Goal: Task Accomplishment & Management: Use online tool/utility

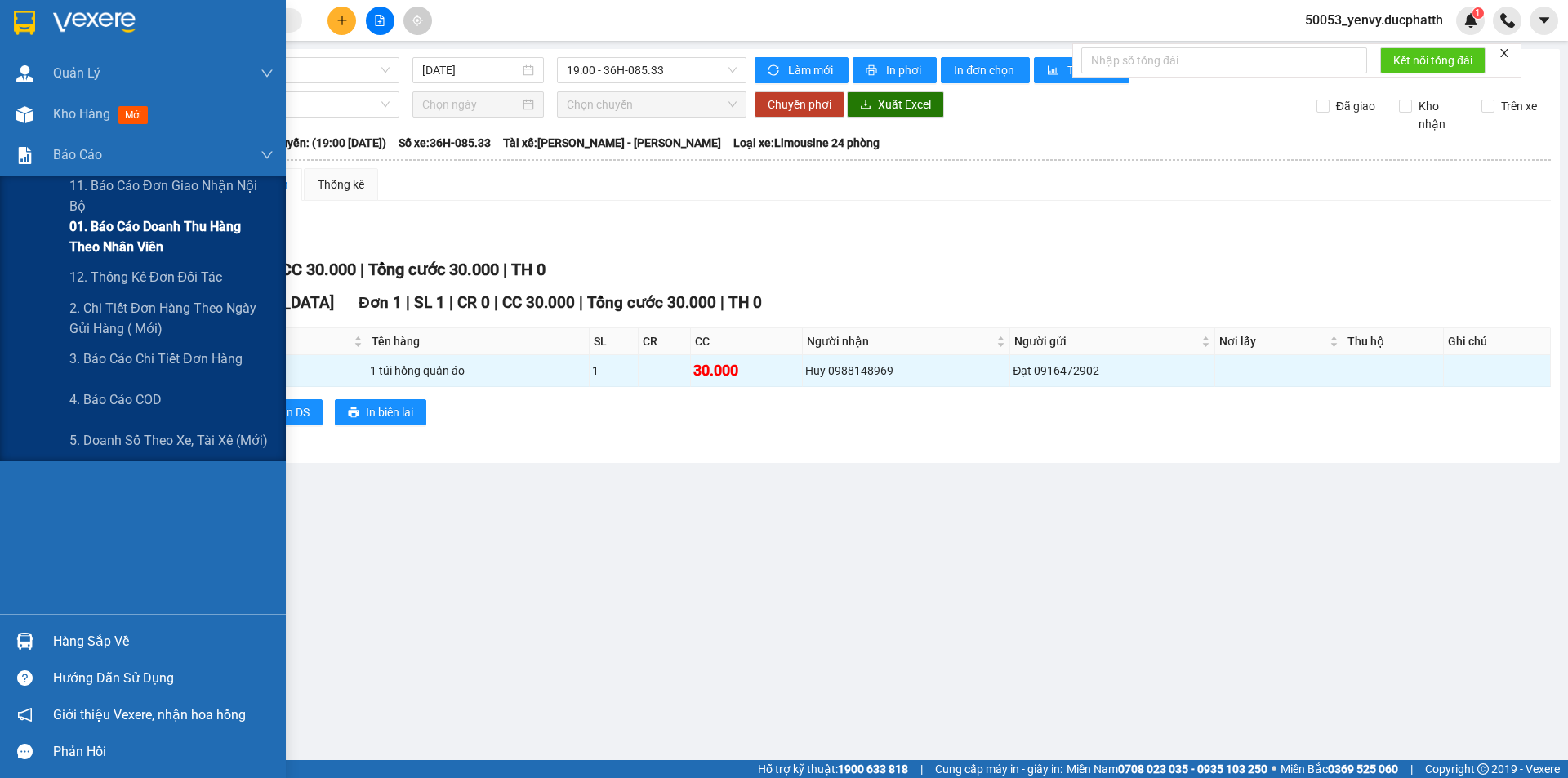
click at [144, 240] on span "01. Báo cáo doanh thu hàng theo nhân viên" at bounding box center [171, 236] width 204 height 40
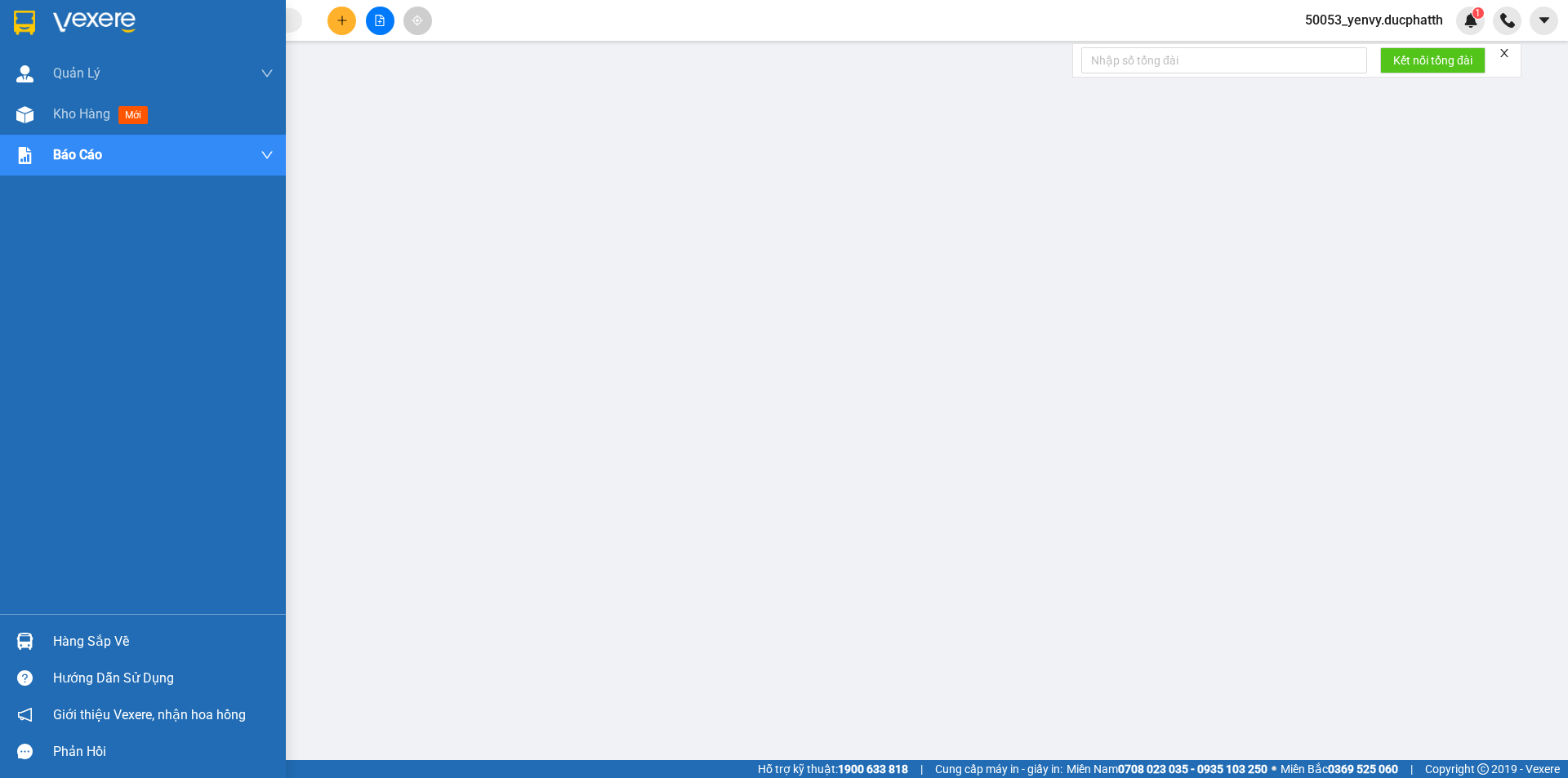
click at [53, 635] on div "Hàng sắp về" at bounding box center [164, 641] width 221 height 25
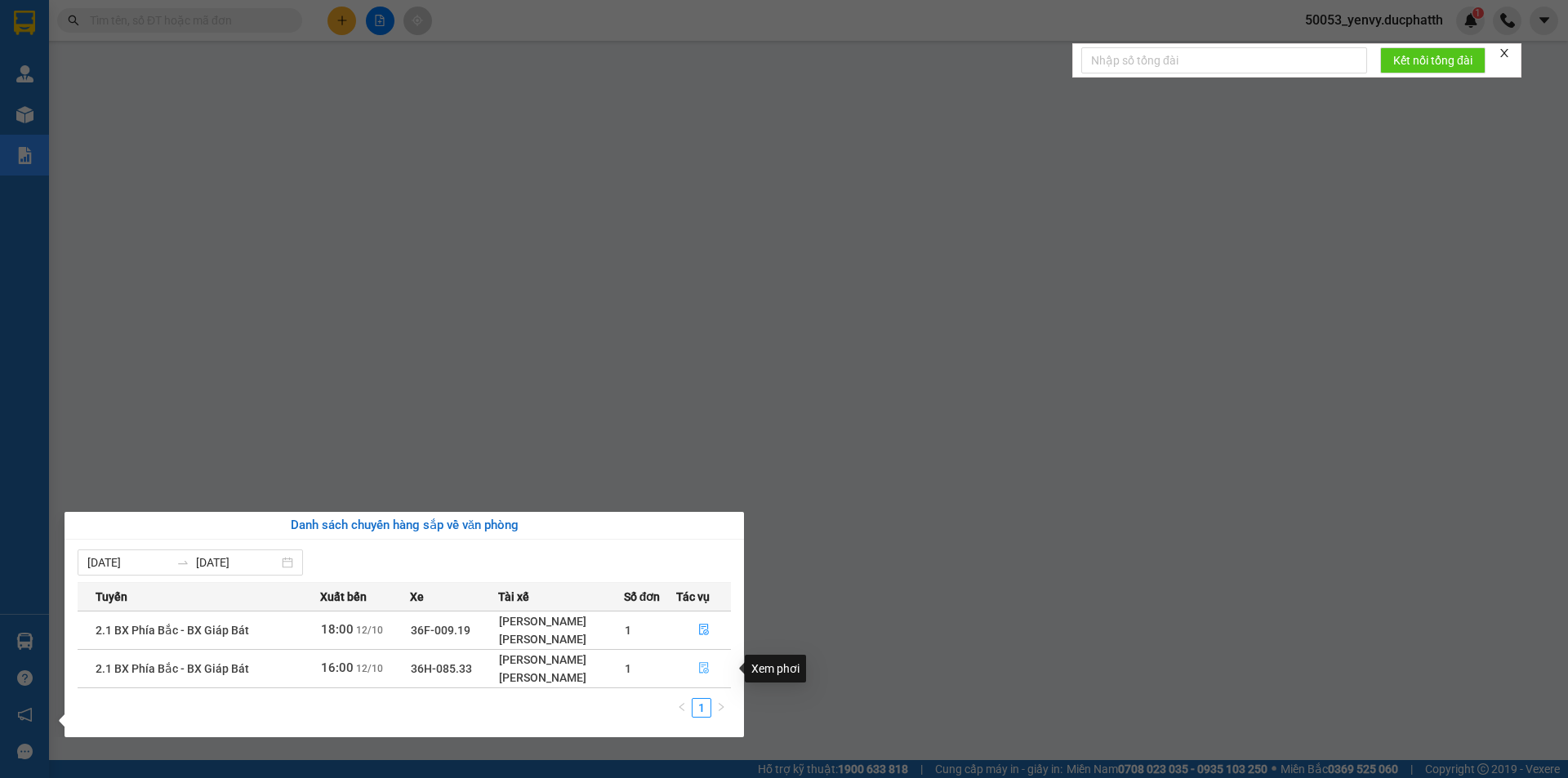
click at [702, 662] on icon "file-done" at bounding box center [704, 668] width 11 height 11
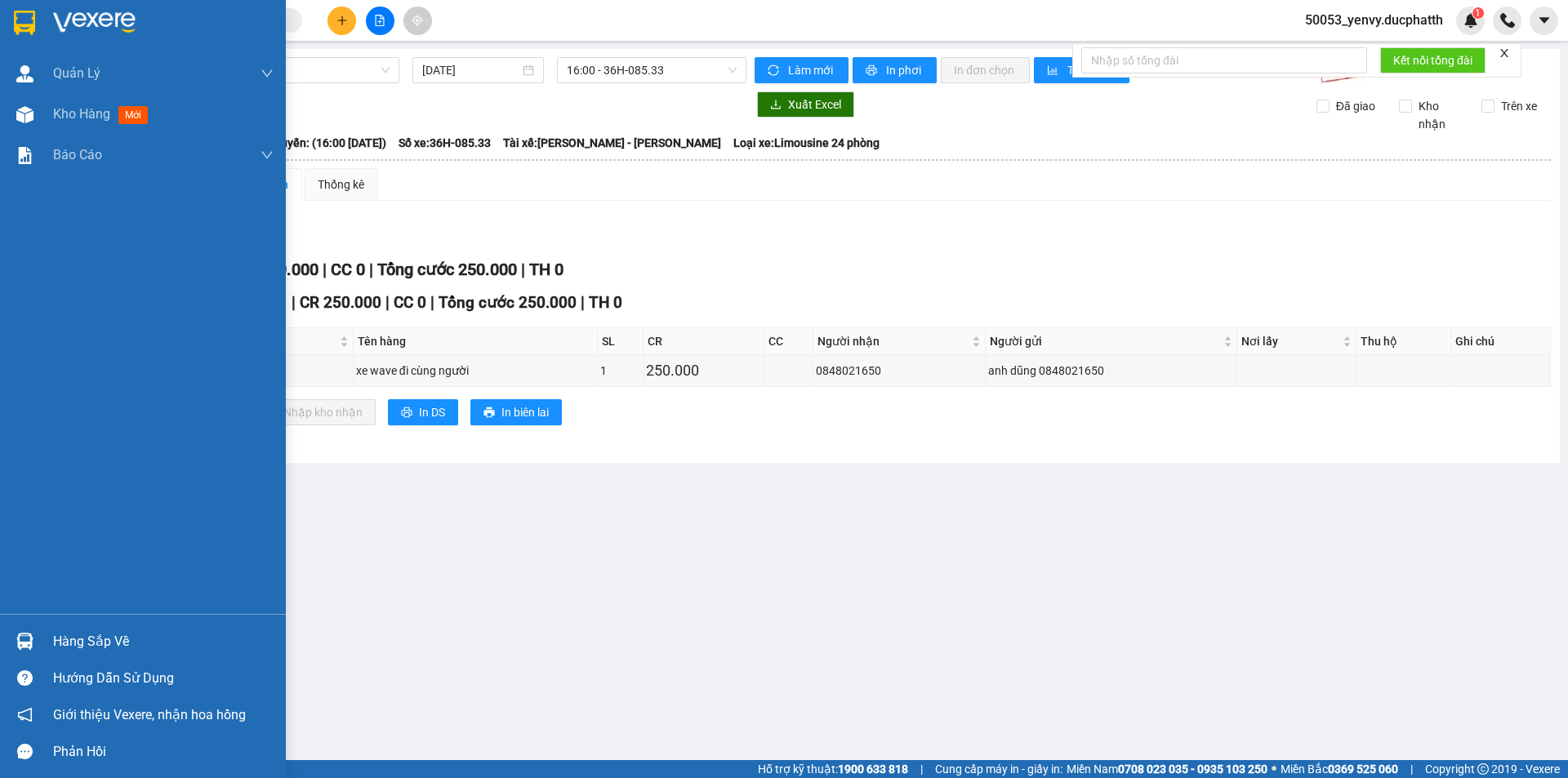
click at [27, 631] on div at bounding box center [25, 641] width 29 height 29
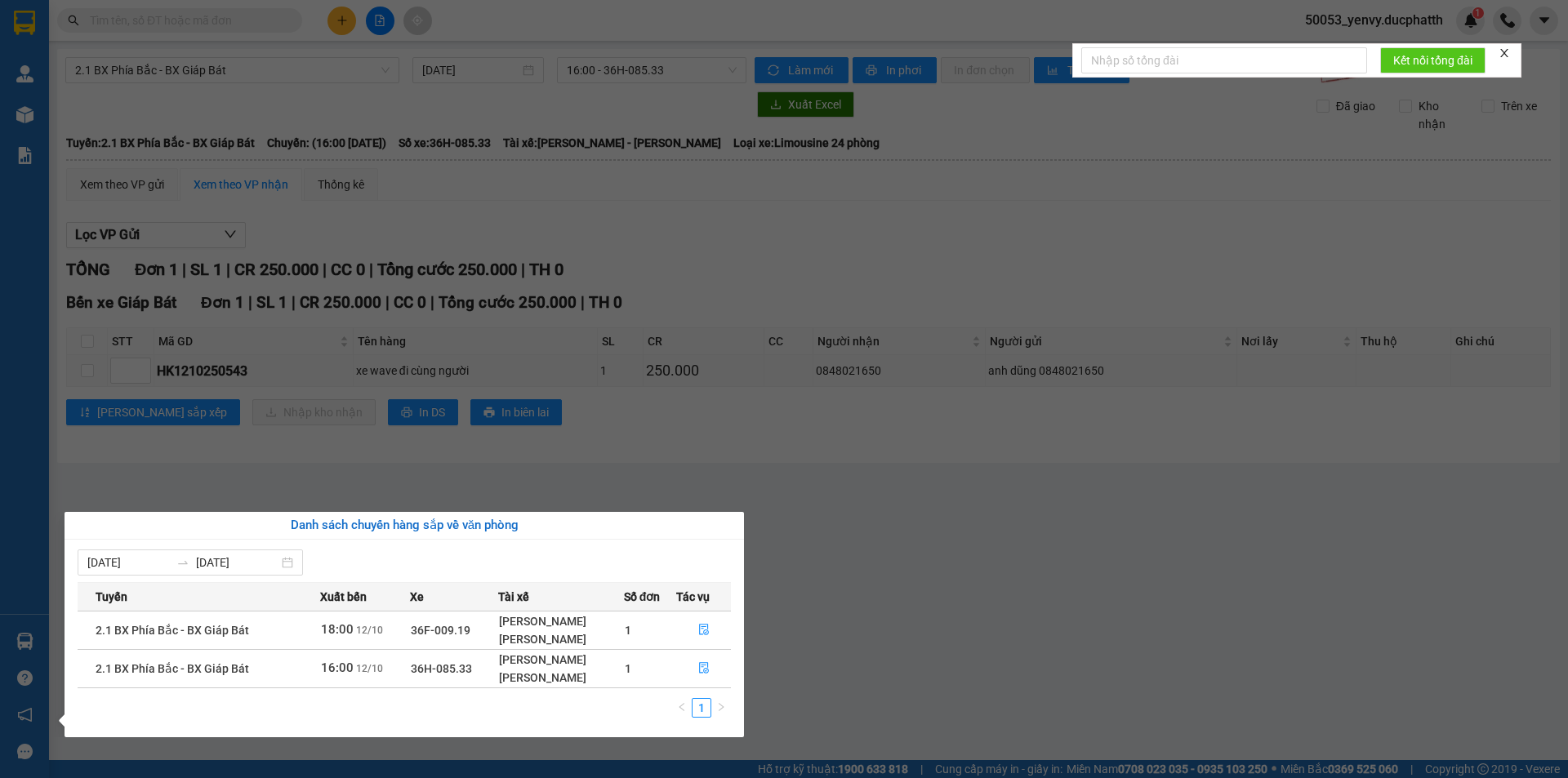
drag, startPoint x: 829, startPoint y: 566, endPoint x: 294, endPoint y: 475, distance: 542.7
click at [828, 566] on section "Kết quả tìm kiếm ( 0 ) Bộ lọc No Data 50053_yenvy.ducphatth 1 Quản [PERSON_NAME…" at bounding box center [784, 389] width 1568 height 778
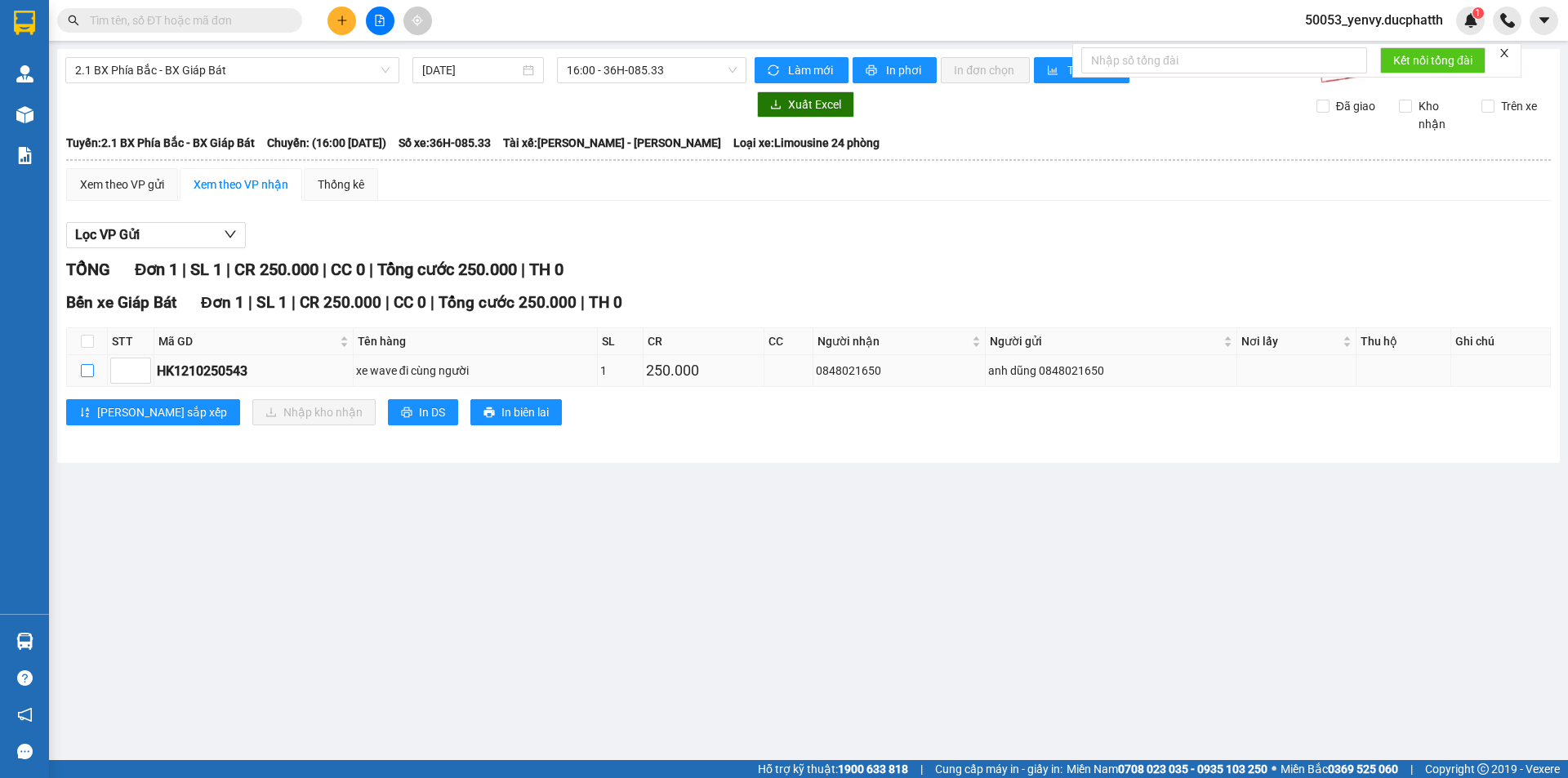
click at [91, 371] on input "checkbox" at bounding box center [87, 371] width 13 height 13
checkbox input "true"
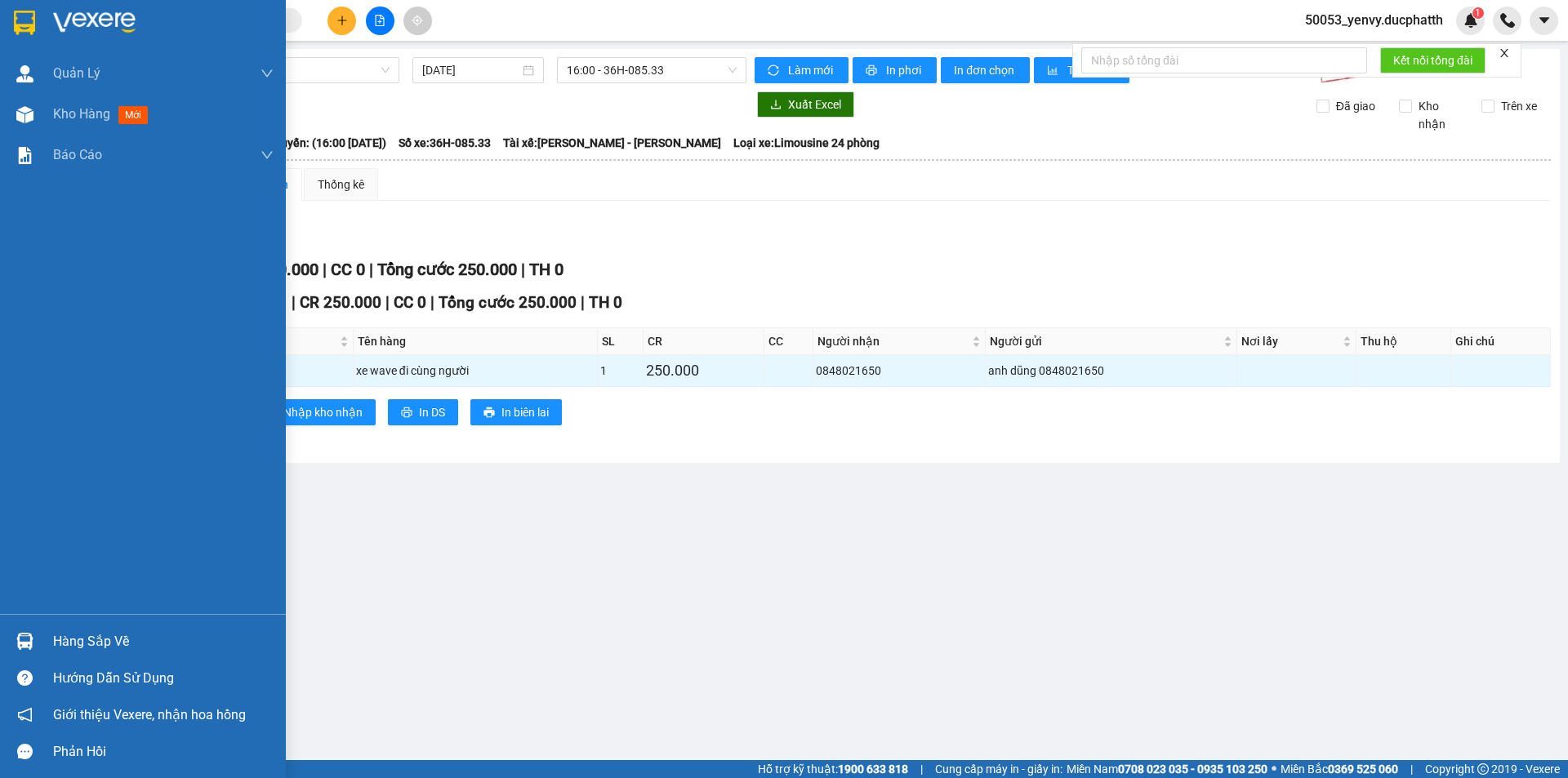
click at [56, 645] on div "Hàng sắp về" at bounding box center [164, 641] width 221 height 25
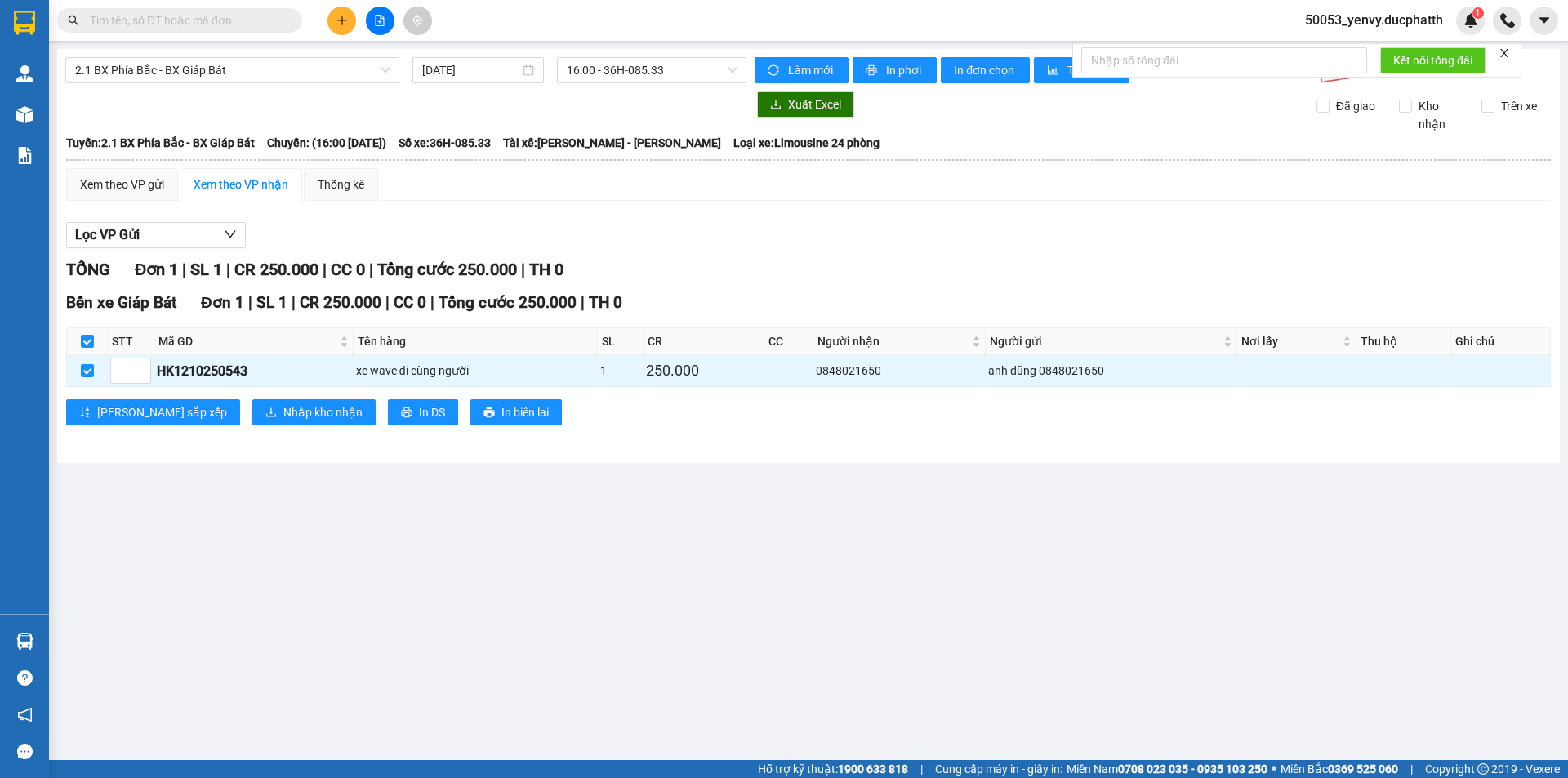
click at [841, 605] on section "Kết quả tìm kiếm ( 0 ) Bộ lọc No Data 50053_yenvy.ducphatth 1 Quản [PERSON_NAME…" at bounding box center [784, 389] width 1568 height 778
drag, startPoint x: 654, startPoint y: 581, endPoint x: 277, endPoint y: 541, distance: 379.1
click at [656, 580] on main "2.1 BX Phía Bắc - BX Giáp Bát [DATE] 16:00 - 36H-085.33 Làm mới In phơi In đơn …" at bounding box center [784, 380] width 1568 height 760
drag, startPoint x: 585, startPoint y: 186, endPoint x: 545, endPoint y: 218, distance: 51.2
click at [586, 187] on div "Xem theo VP gửi Xem theo VP nhận Thống kê" at bounding box center [809, 185] width 1485 height 33
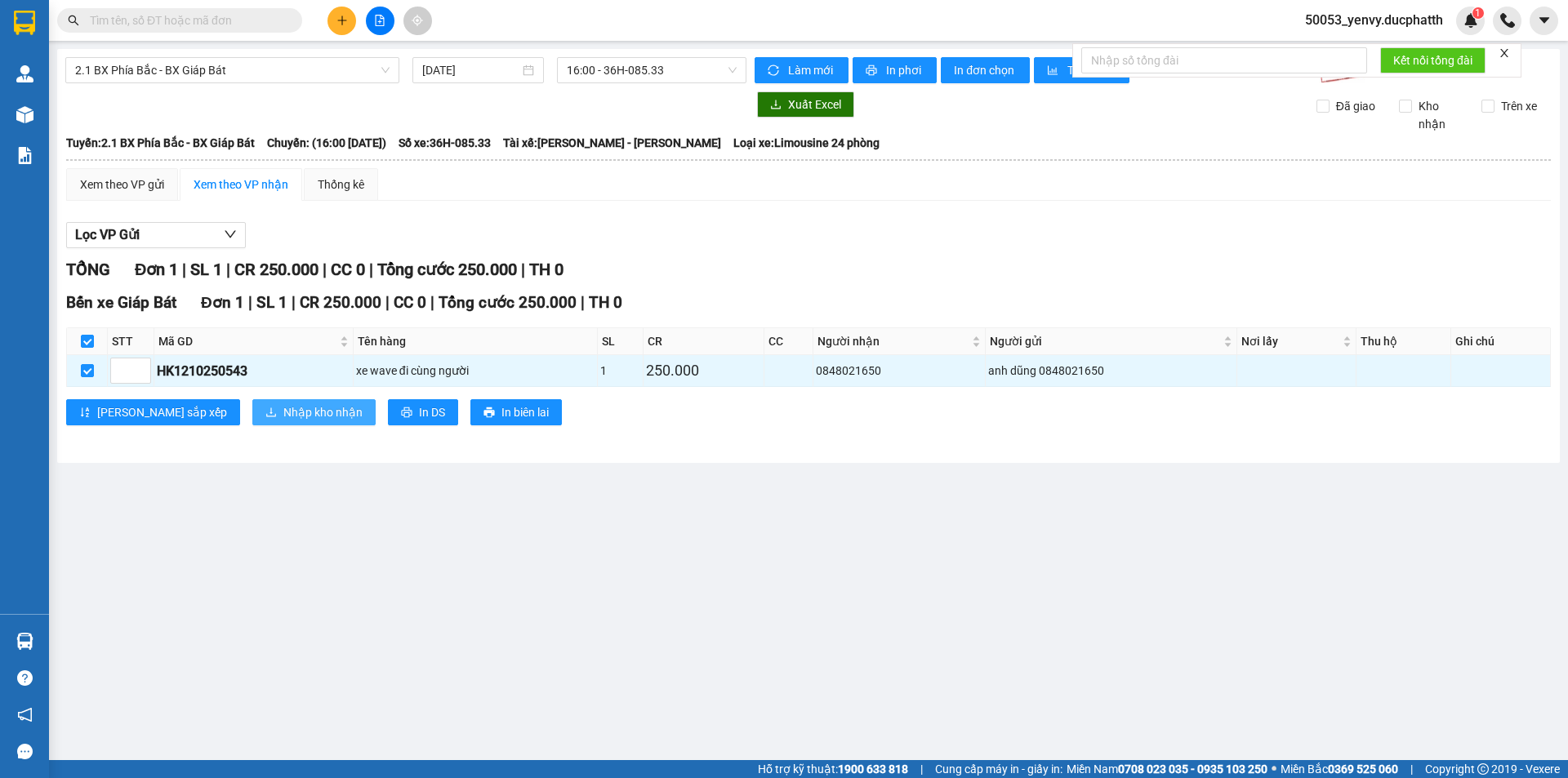
click at [283, 418] on span "Nhập kho nhận" at bounding box center [323, 413] width 79 height 18
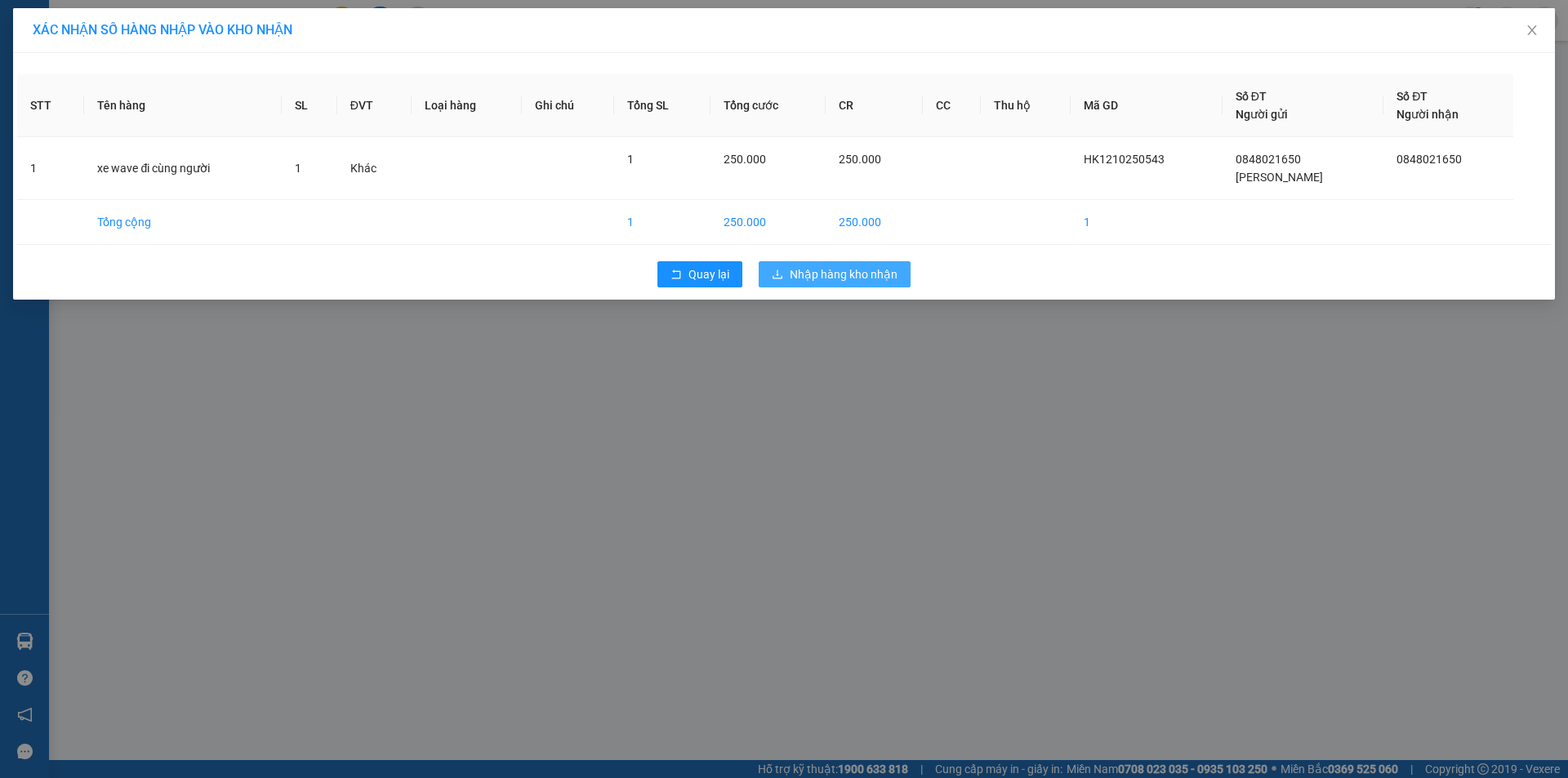
click at [853, 267] on span "Nhập hàng kho nhận" at bounding box center [843, 274] width 108 height 18
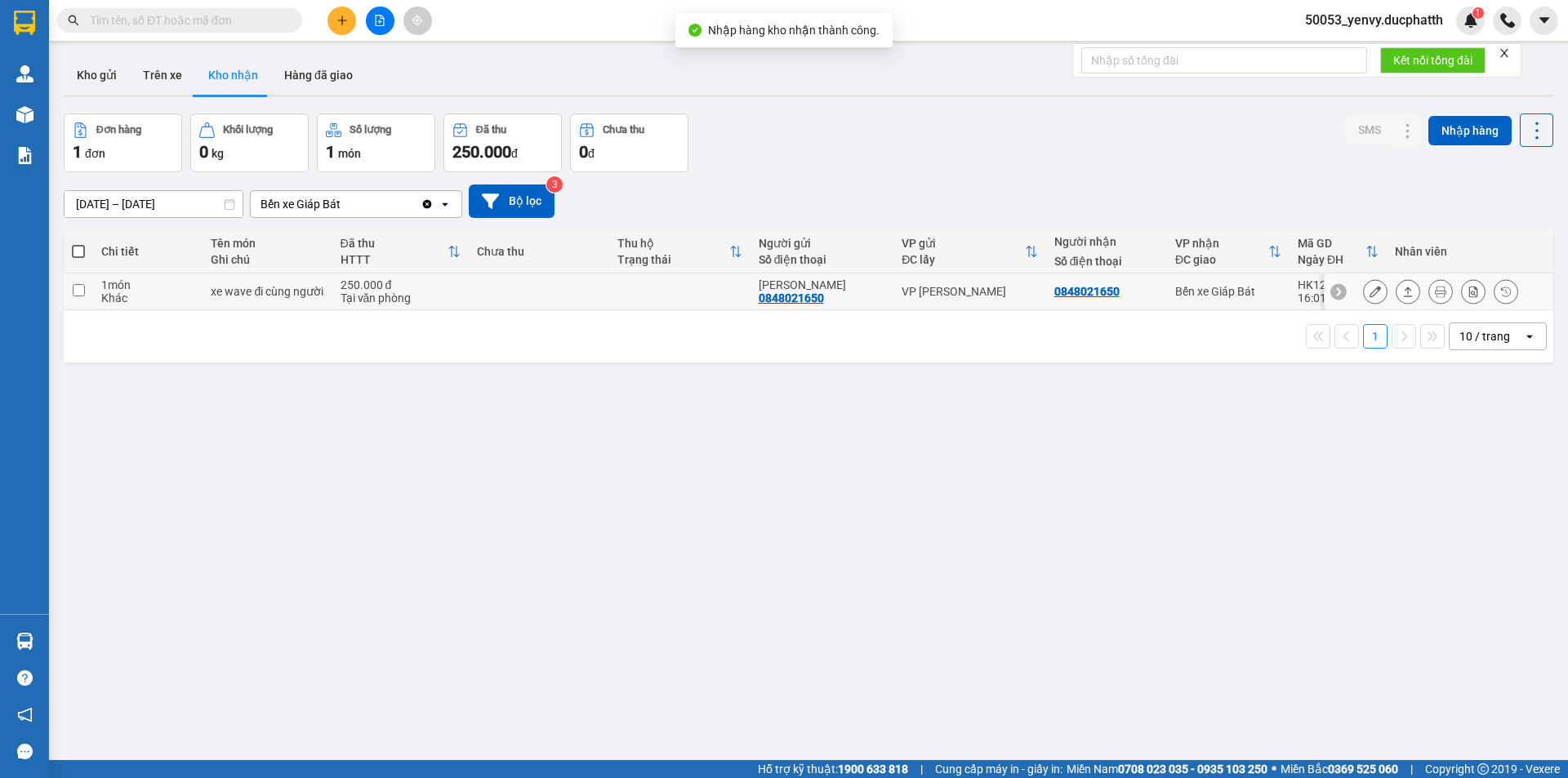
click at [1370, 291] on icon at bounding box center [1376, 292] width 11 height 11
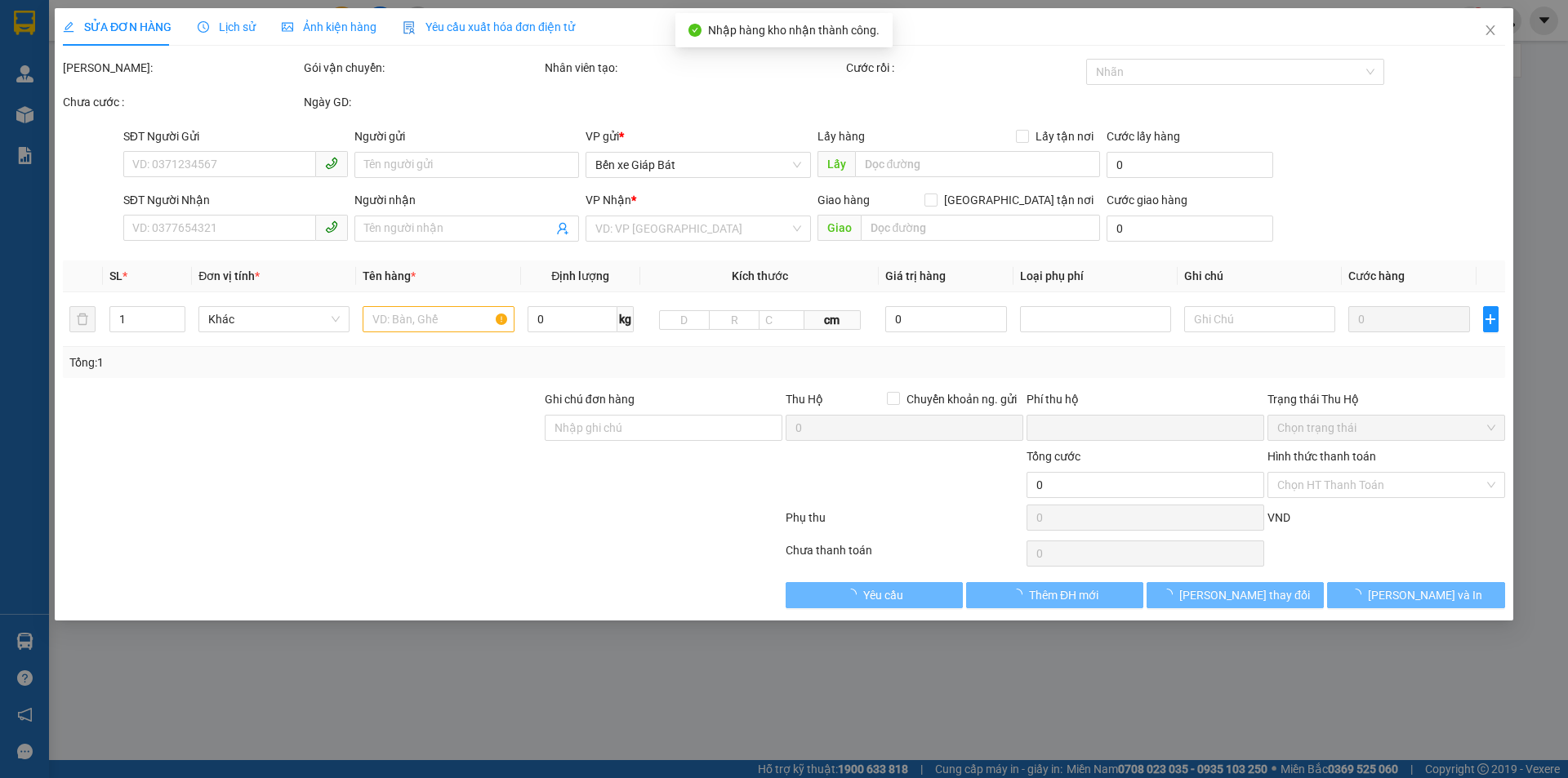
type input "0848021650"
type input "[PERSON_NAME]"
type input "0848021650"
type input "ngtt"
type input "0"
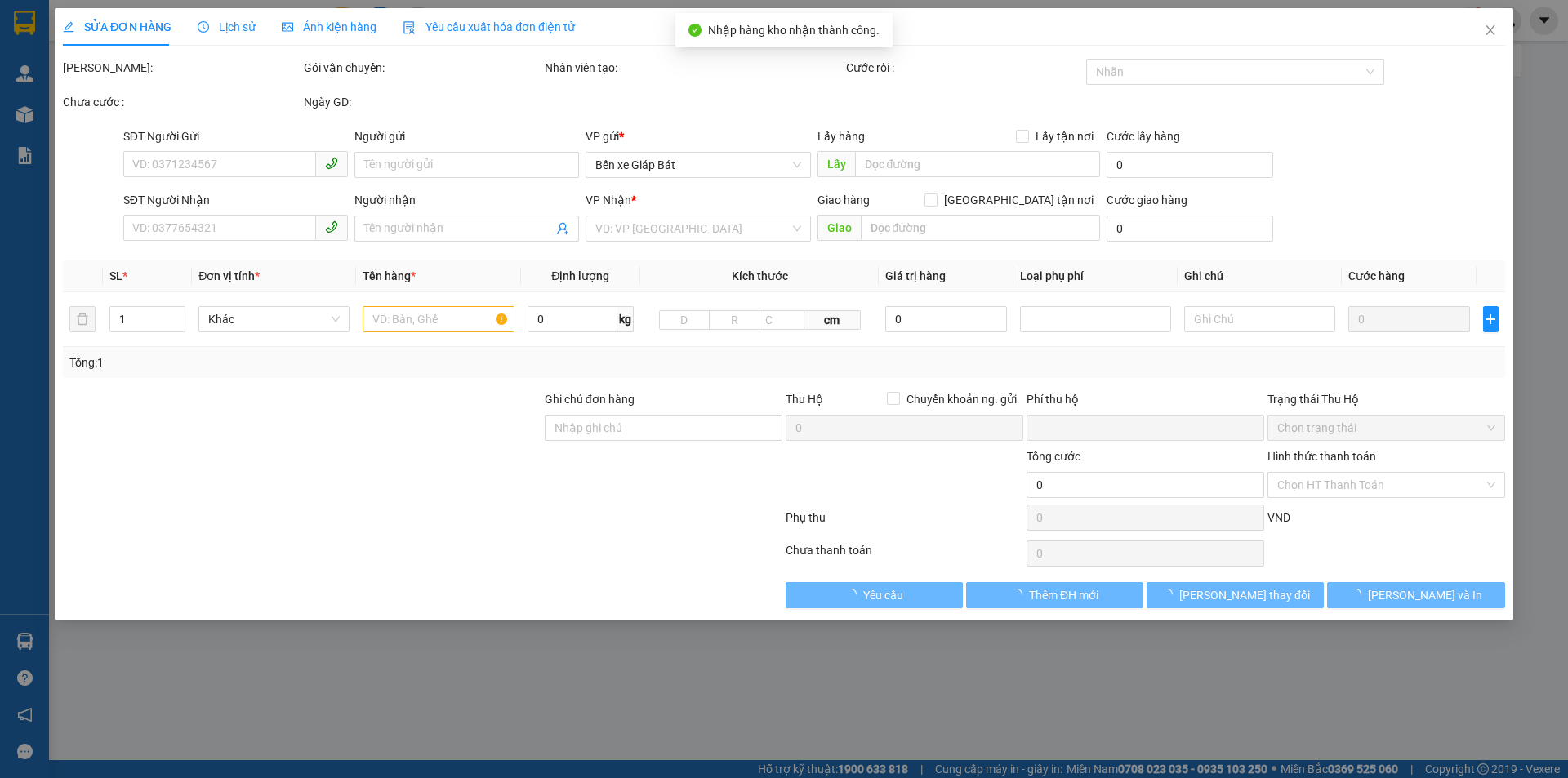
type input "250.000"
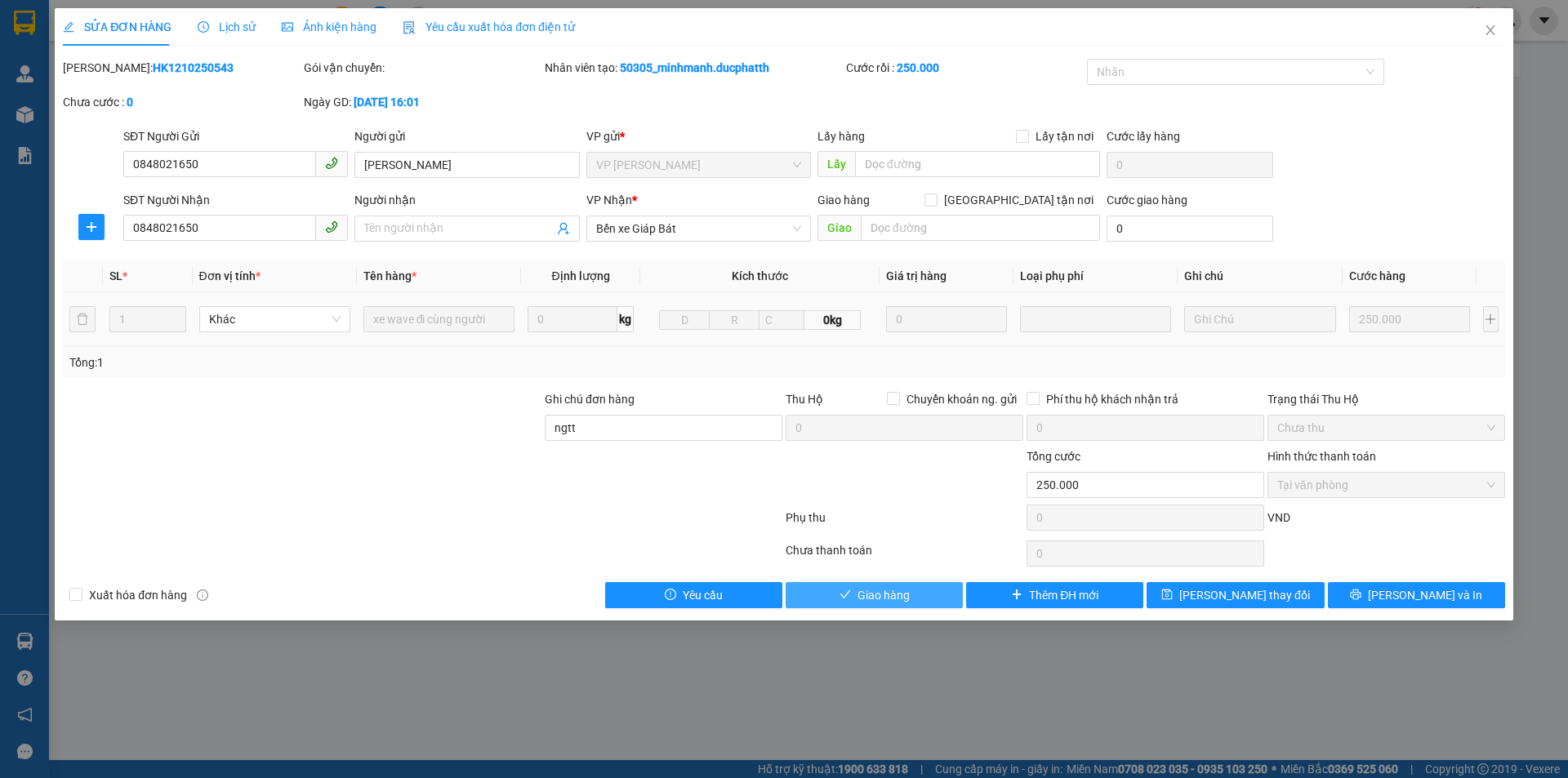
click at [859, 586] on span "Giao hàng" at bounding box center [883, 595] width 52 height 18
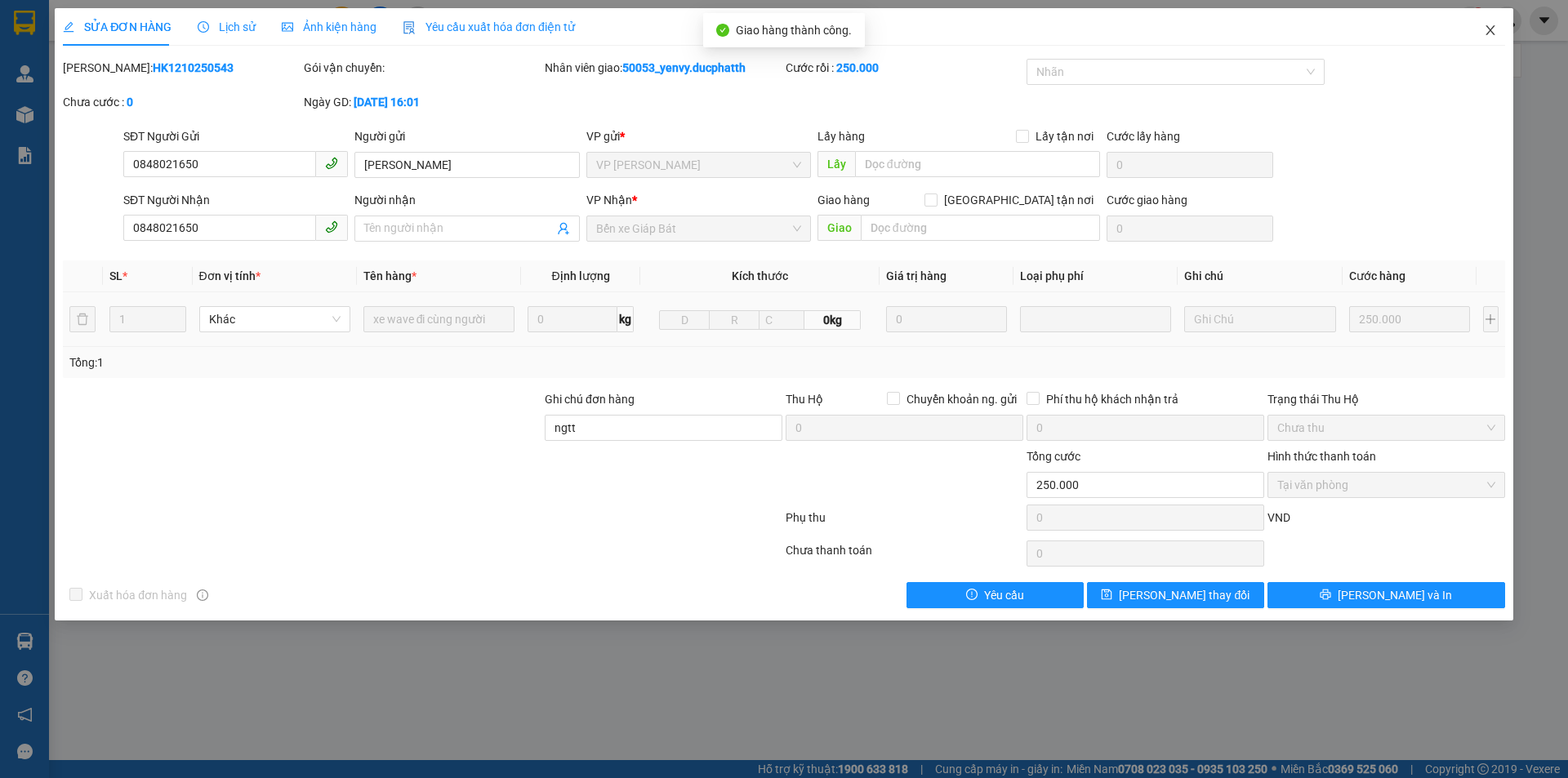
click at [1498, 43] on span "Close" at bounding box center [1491, 31] width 46 height 46
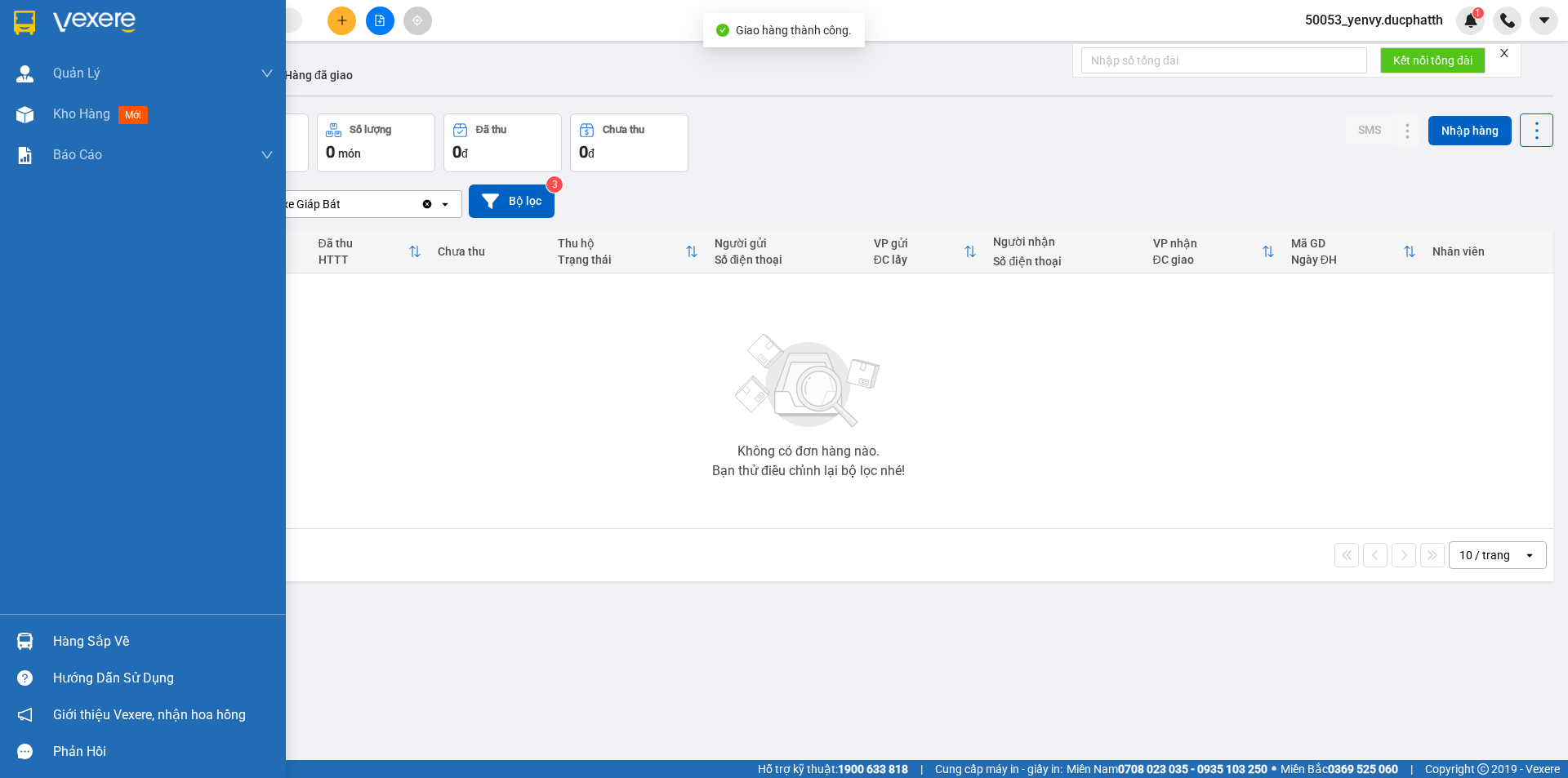
click at [37, 631] on div at bounding box center [25, 641] width 29 height 29
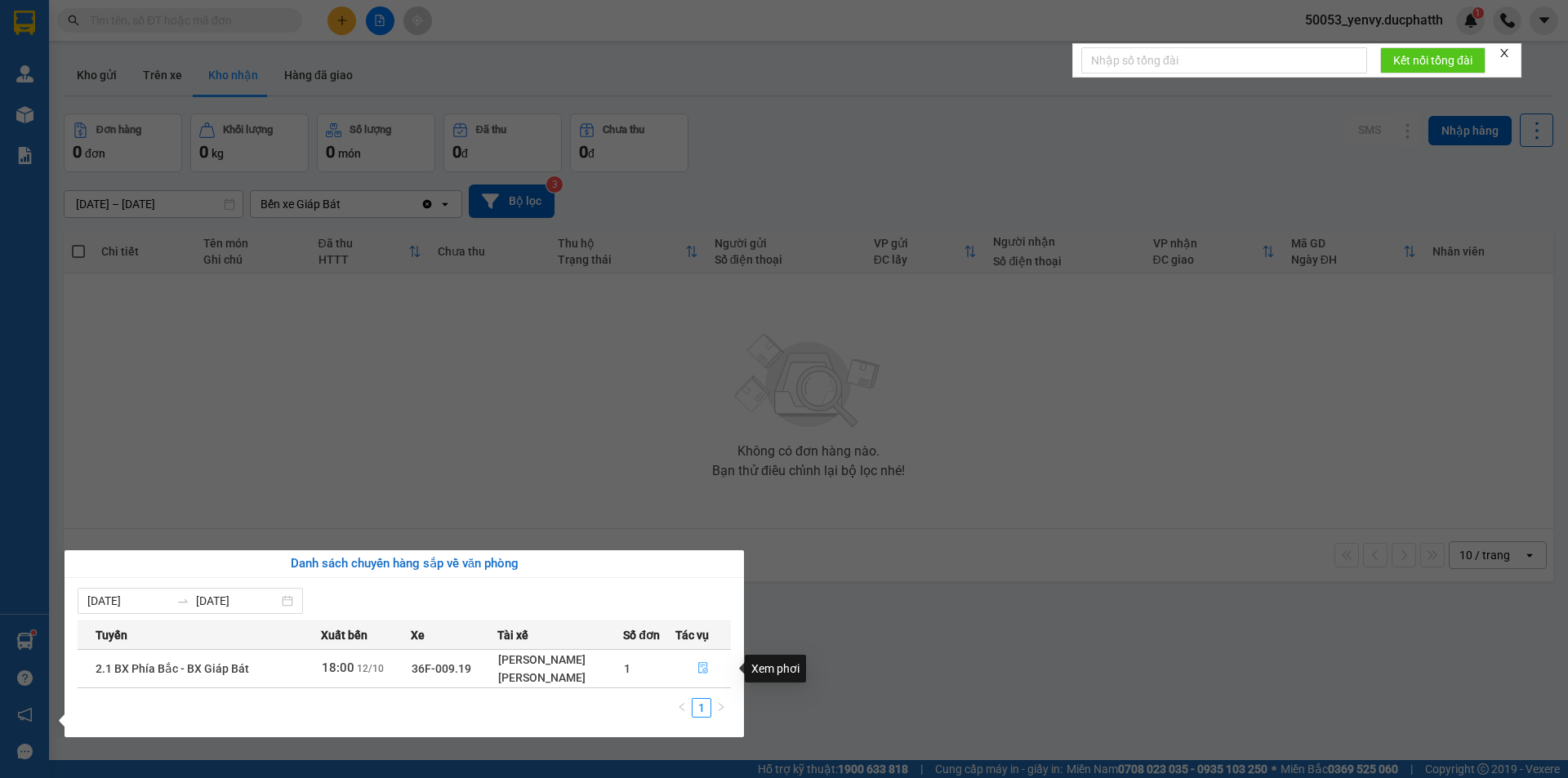
drag, startPoint x: 709, startPoint y: 666, endPoint x: 735, endPoint y: 701, distance: 43.6
click at [709, 668] on button "button" at bounding box center [703, 669] width 54 height 26
